Goal: Task Accomplishment & Management: Complete application form

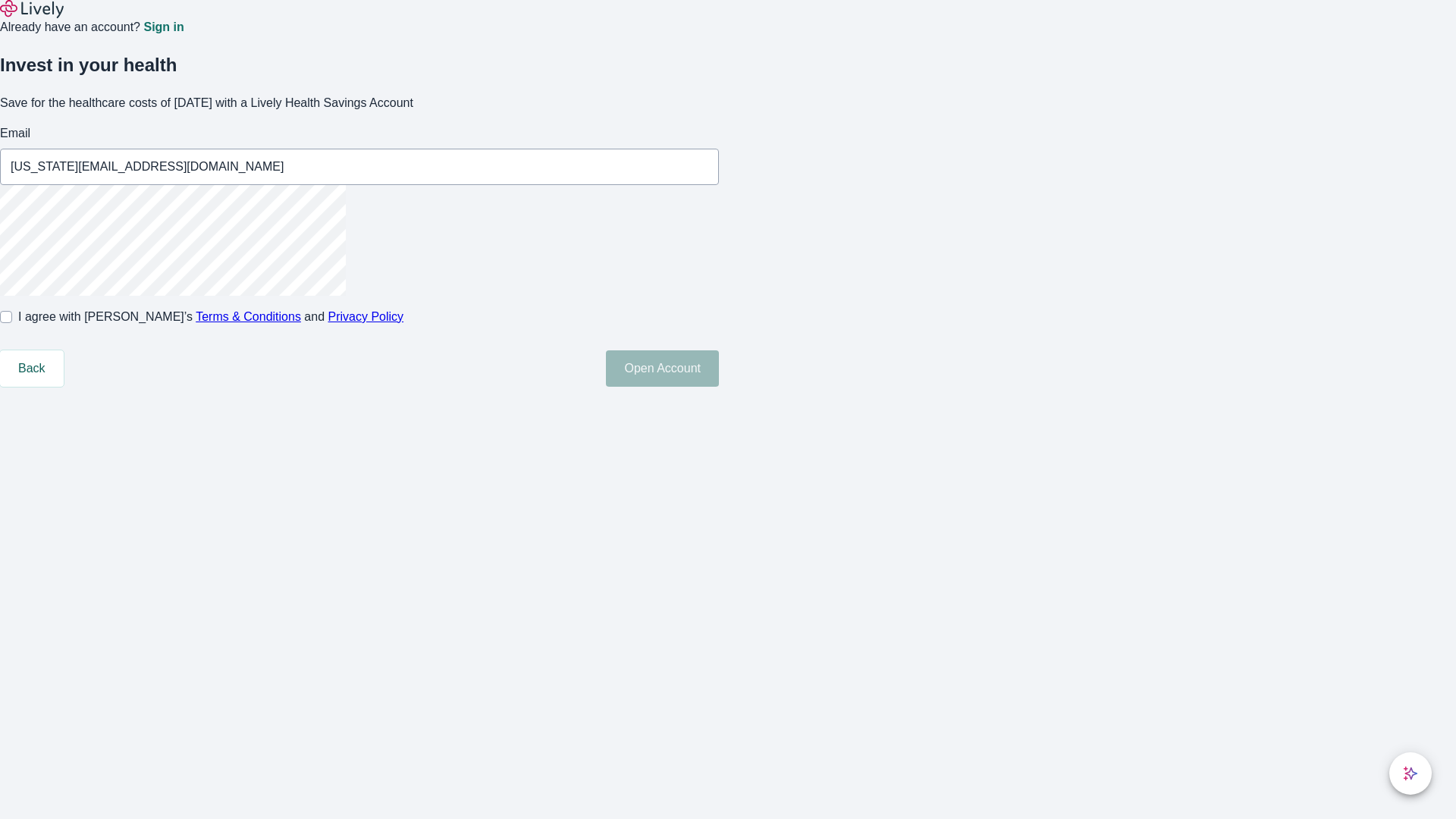
click at [12, 323] on input "I agree with Lively’s Terms & Conditions and Privacy Policy" at bounding box center [6, 317] width 12 height 12
checkbox input "true"
click at [719, 387] on button "Open Account" at bounding box center [663, 368] width 113 height 36
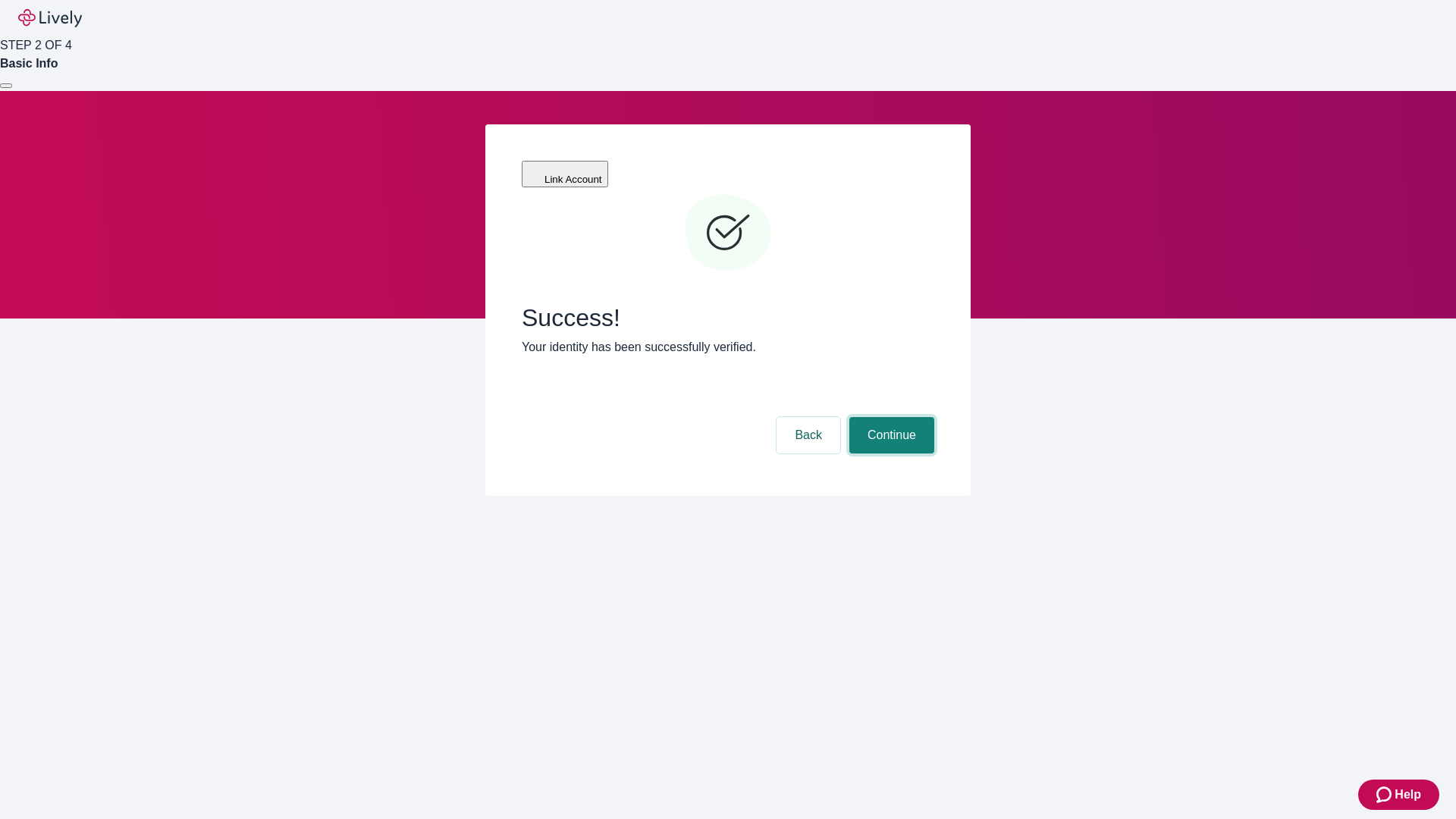
click at [889, 417] on button "Continue" at bounding box center [891, 435] width 85 height 36
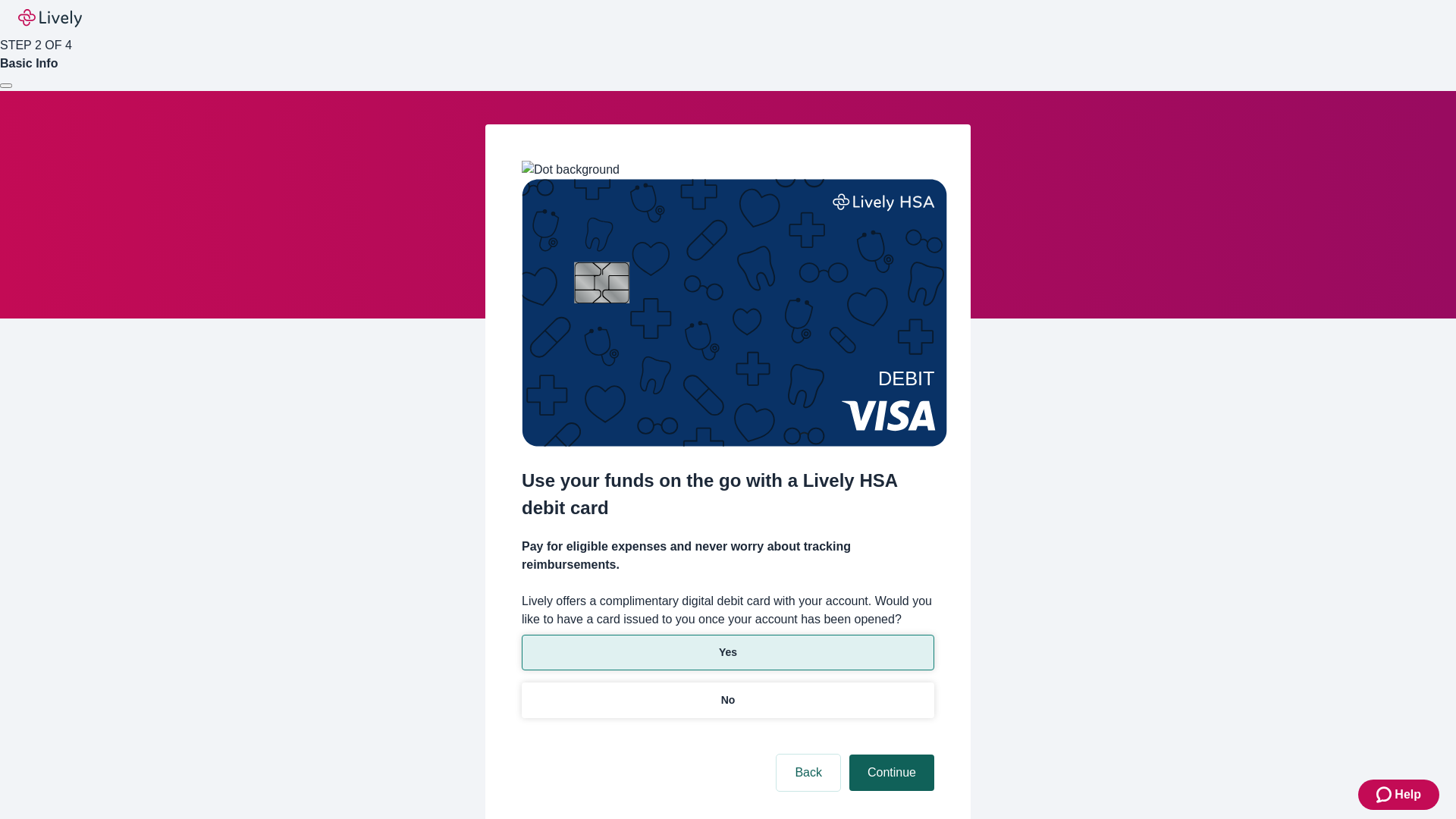
click at [727, 645] on p "Yes" at bounding box center [727, 652] width 18 height 16
click at [889, 755] on button "Continue" at bounding box center [891, 773] width 85 height 36
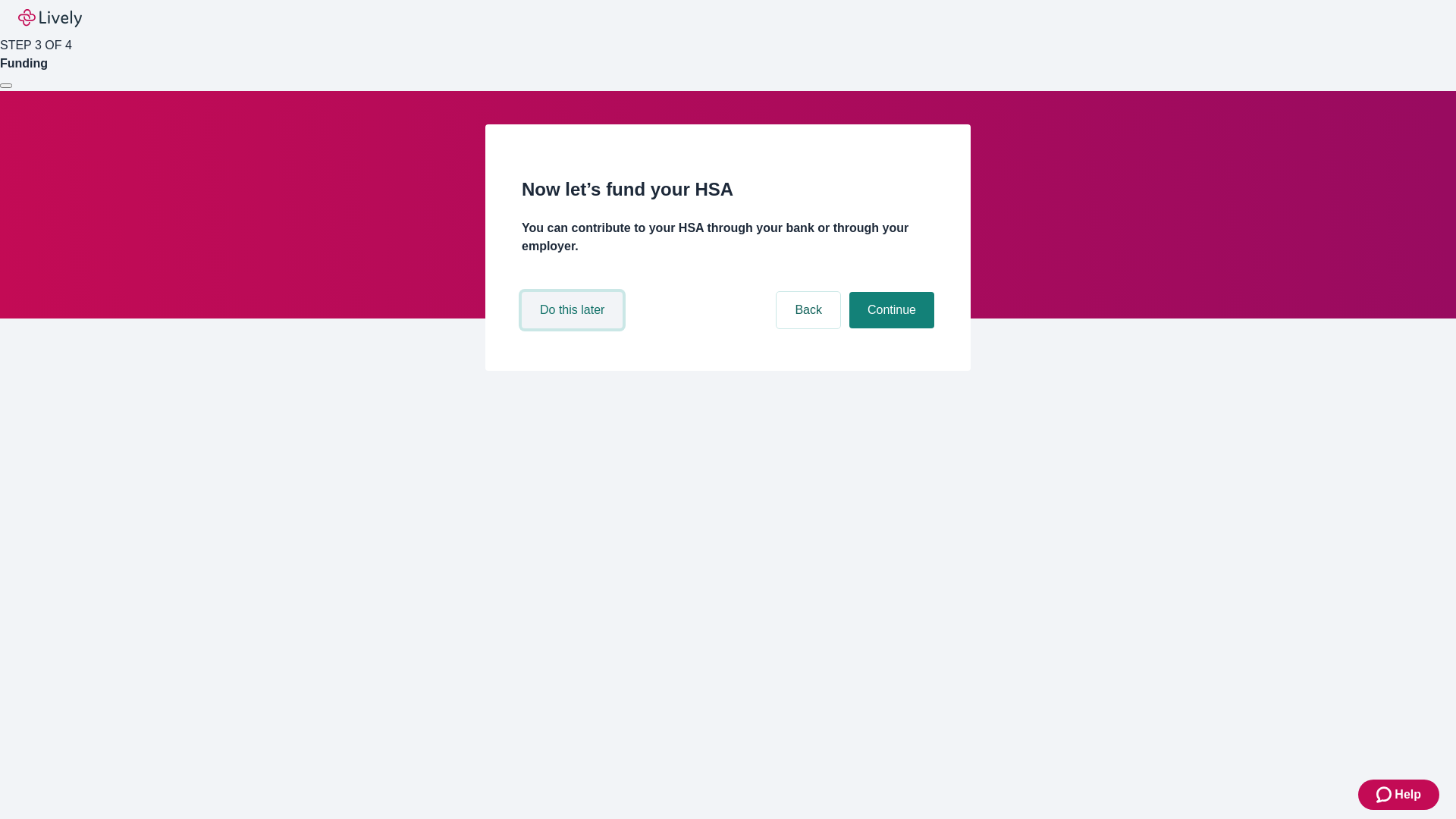
click at [574, 329] on button "Do this later" at bounding box center [572, 310] width 100 height 36
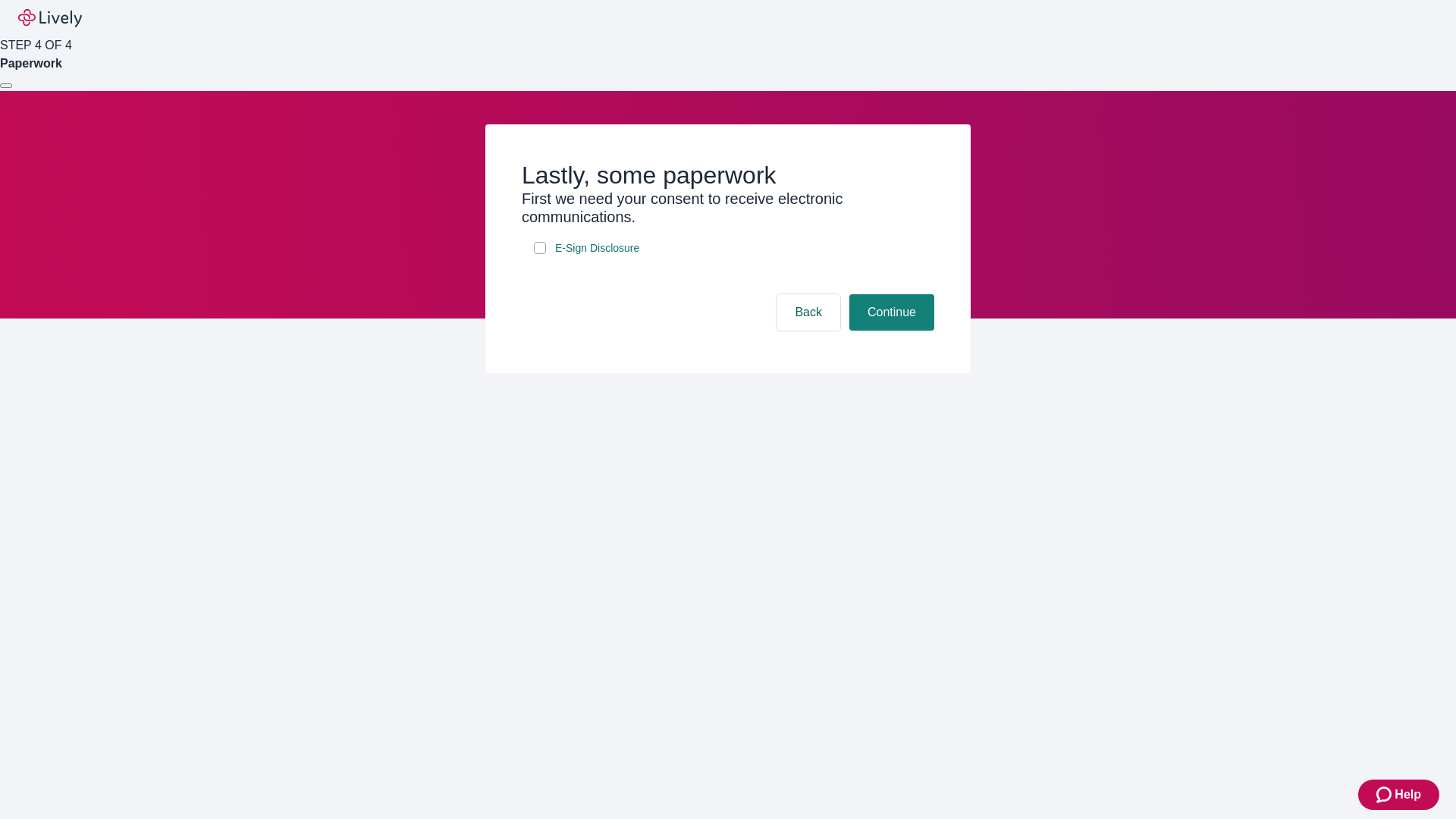
click at [540, 254] on input "E-Sign Disclosure" at bounding box center [540, 248] width 12 height 12
checkbox input "true"
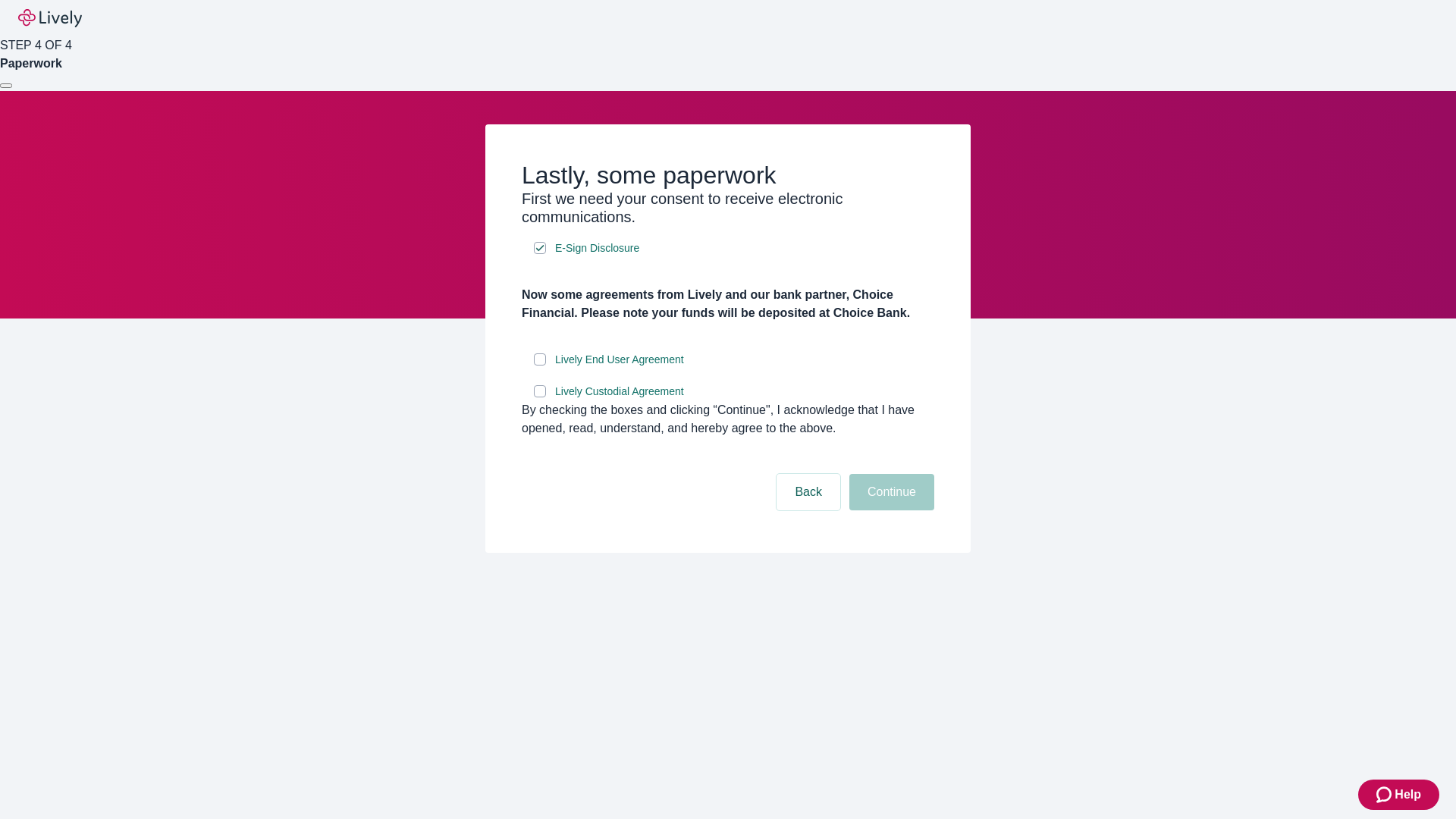
click at [540, 366] on input "Lively End User Agreement" at bounding box center [540, 360] width 12 height 12
checkbox input "true"
click at [540, 397] on input "Lively Custodial Agreement" at bounding box center [540, 391] width 12 height 12
checkbox input "true"
click at [889, 511] on button "Continue" at bounding box center [891, 492] width 85 height 36
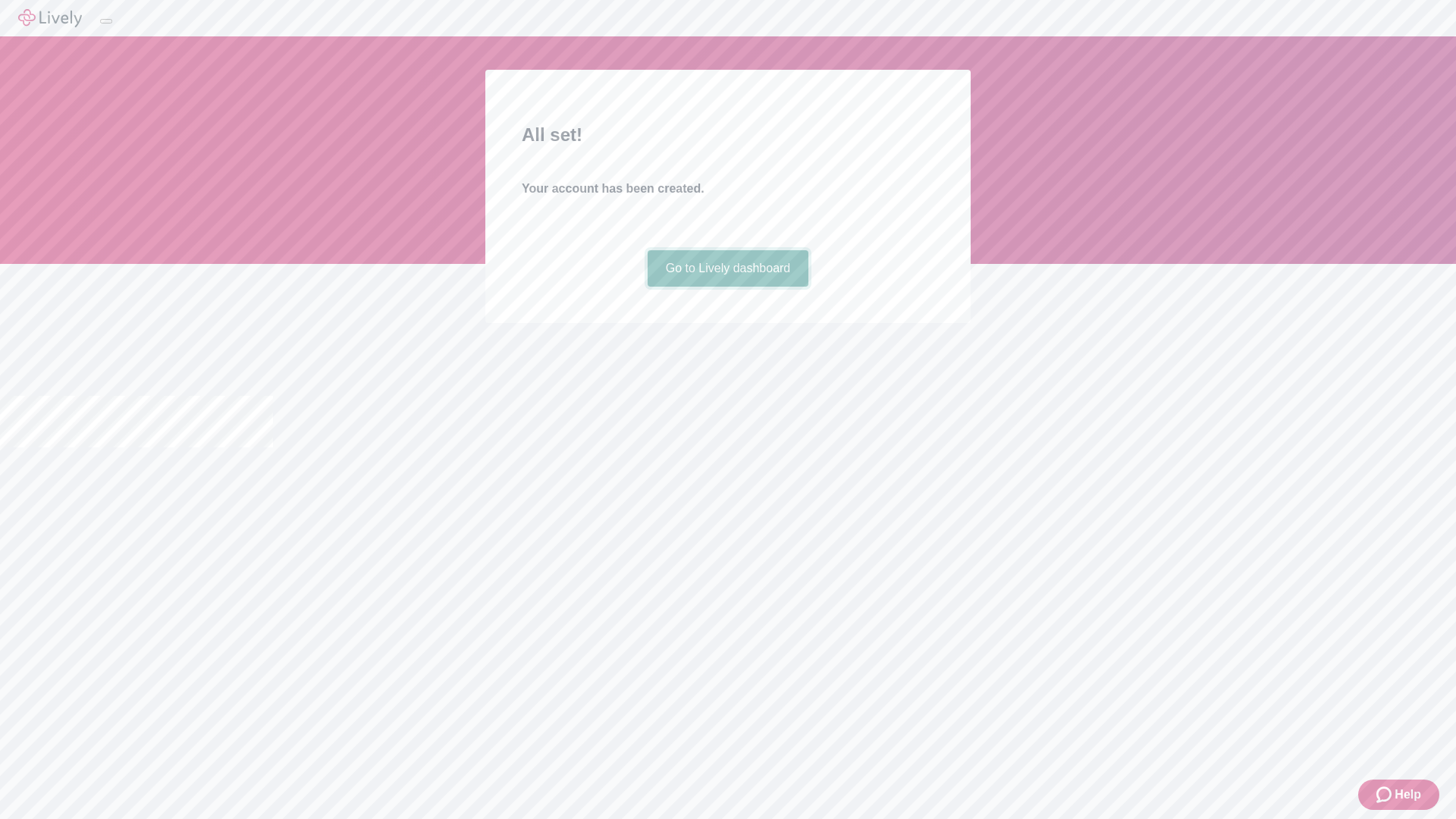
click at [727, 287] on link "Go to Lively dashboard" at bounding box center [728, 269] width 161 height 36
